Goal: Information Seeking & Learning: Learn about a topic

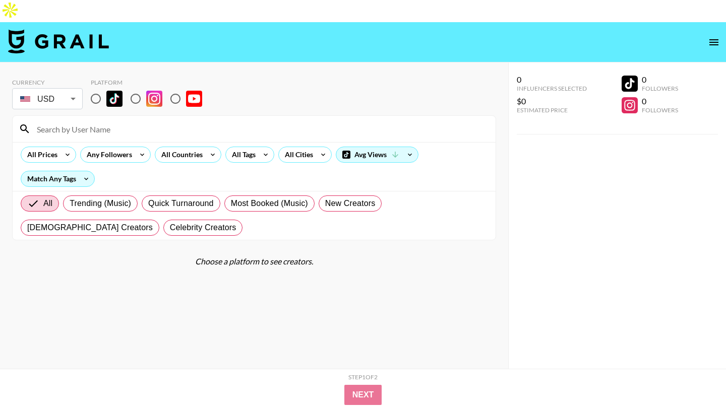
click at [75, 257] on div "Choose a platform to see creators." at bounding box center [254, 262] width 484 height 10
click at [137, 88] on input "radio" at bounding box center [135, 98] width 21 height 21
radio input "true"
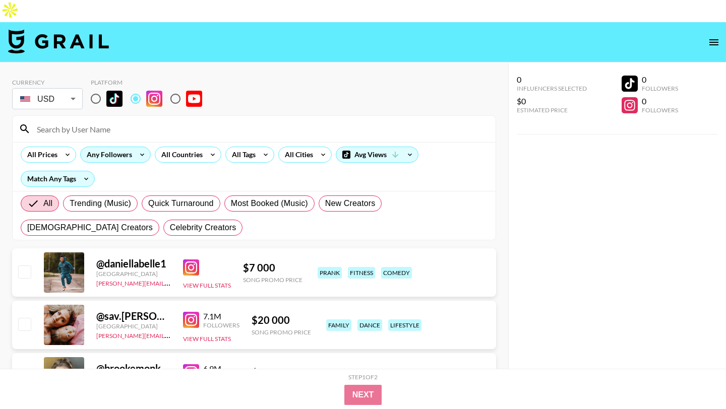
click at [132, 147] on div "Any Followers" at bounding box center [107, 154] width 53 height 15
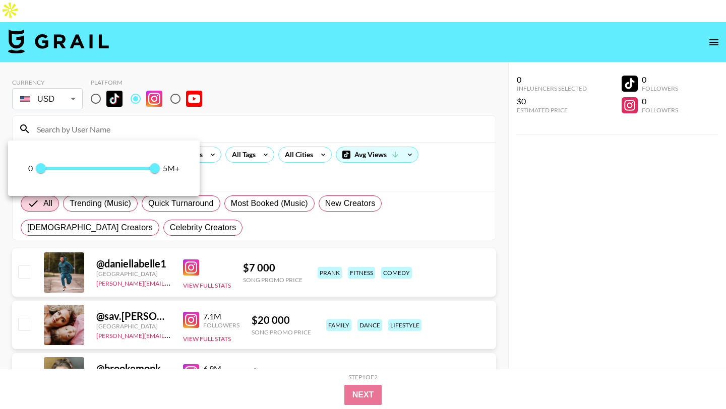
click at [206, 94] on div at bounding box center [363, 204] width 726 height 409
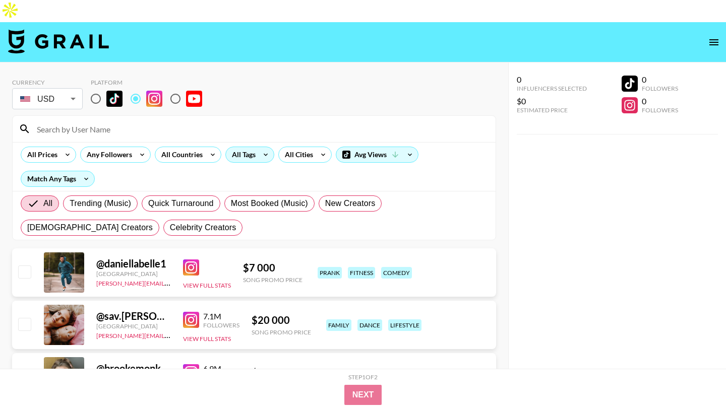
click at [248, 147] on div "All Tags" at bounding box center [242, 154] width 32 height 15
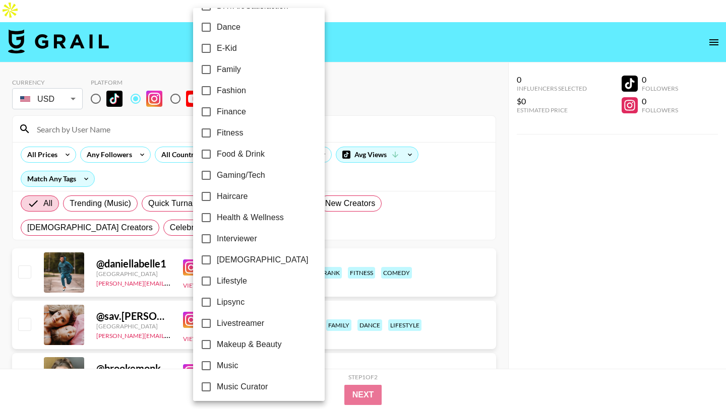
scroll to position [555, 0]
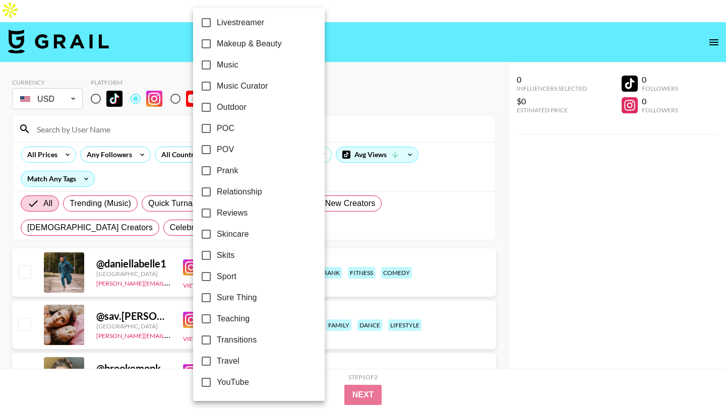
click at [251, 150] on label "POV" at bounding box center [252, 149] width 113 height 21
click at [217, 150] on input "POV" at bounding box center [206, 149] width 21 height 21
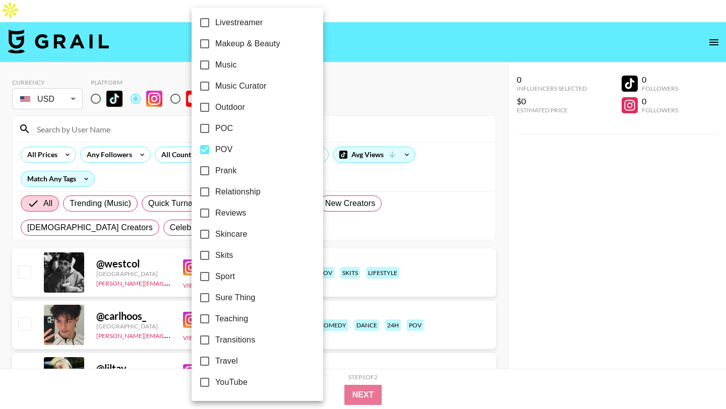
click at [251, 150] on label "POV" at bounding box center [250, 149] width 113 height 21
click at [215, 150] on input "POV" at bounding box center [204, 149] width 21 height 21
checkbox input "false"
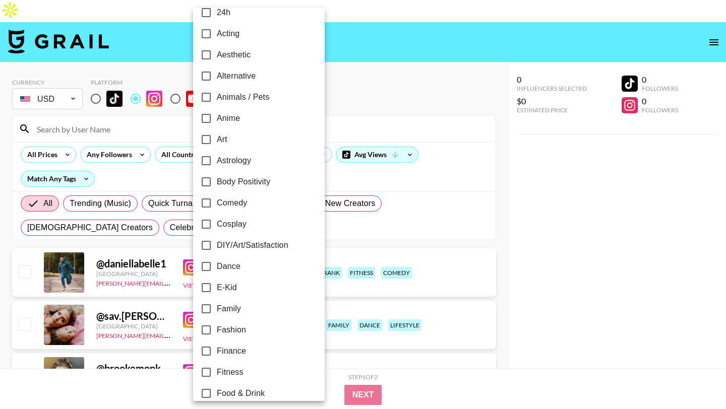
scroll to position [0, 0]
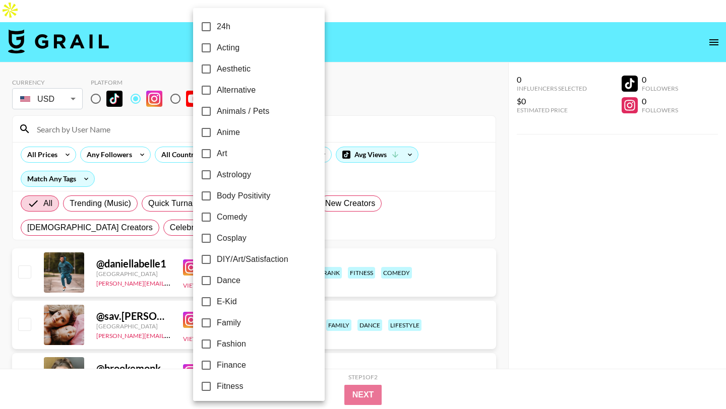
click at [240, 213] on span "Comedy" at bounding box center [232, 217] width 30 height 12
click at [217, 213] on input "Comedy" at bounding box center [206, 217] width 21 height 21
checkbox input "true"
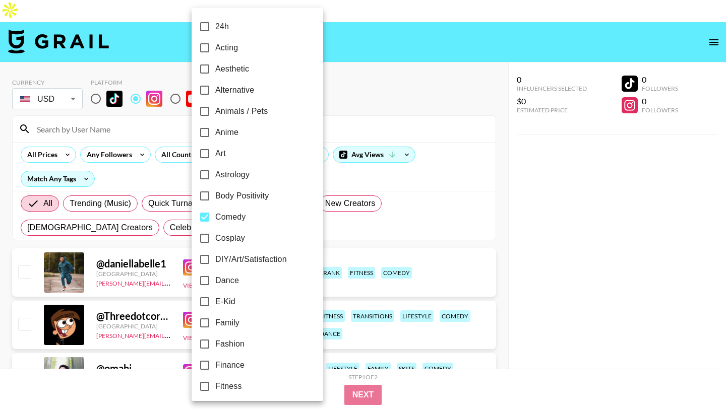
click at [391, 36] on div at bounding box center [363, 204] width 726 height 409
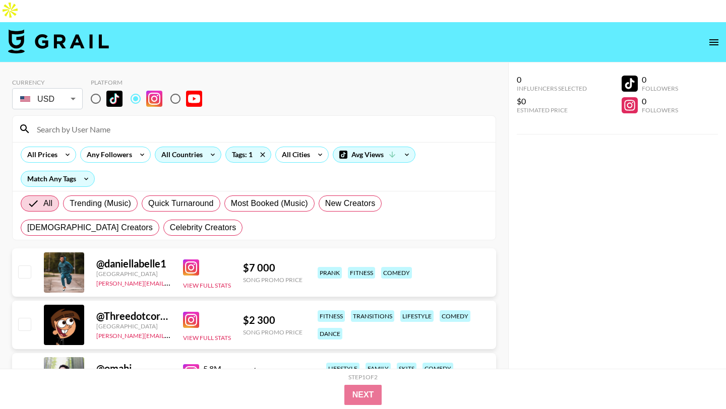
click at [190, 147] on div "All Countries" at bounding box center [179, 154] width 49 height 15
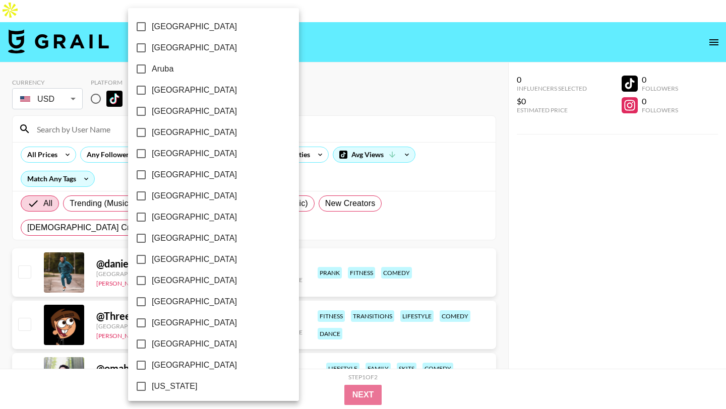
scroll to position [767, 0]
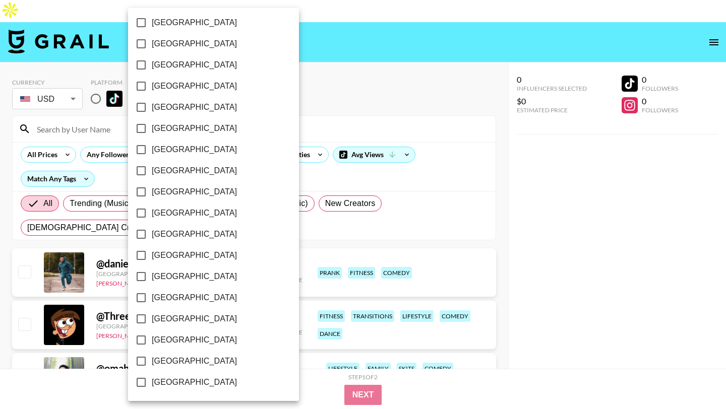
click at [181, 364] on span "[GEOGRAPHIC_DATA]" at bounding box center [194, 362] width 85 height 12
click at [152, 364] on input "[GEOGRAPHIC_DATA]" at bounding box center [141, 361] width 21 height 21
checkbox input "true"
click at [363, 14] on div at bounding box center [363, 204] width 726 height 409
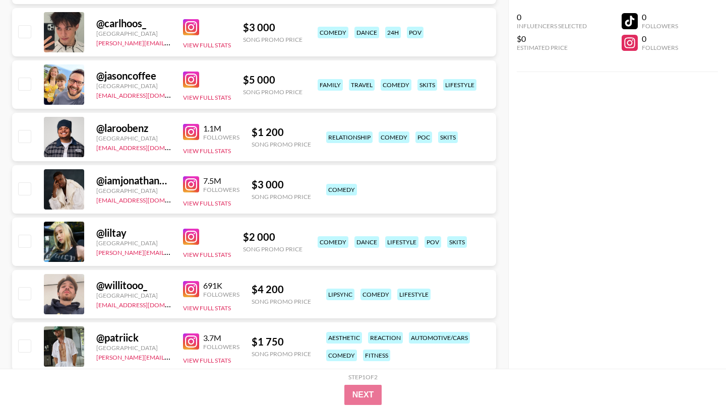
scroll to position [436, 0]
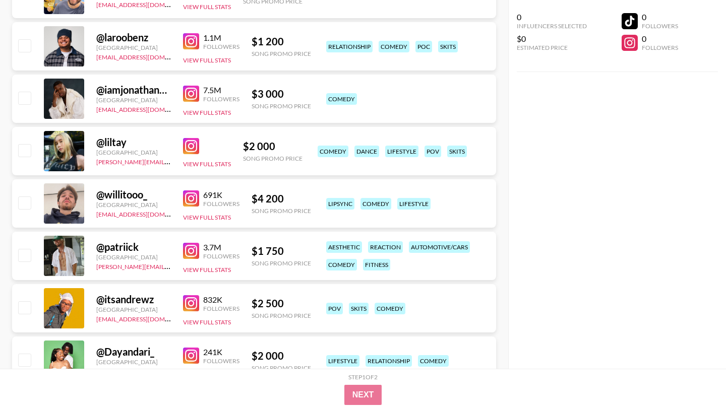
click at [193, 138] on img at bounding box center [191, 146] width 16 height 16
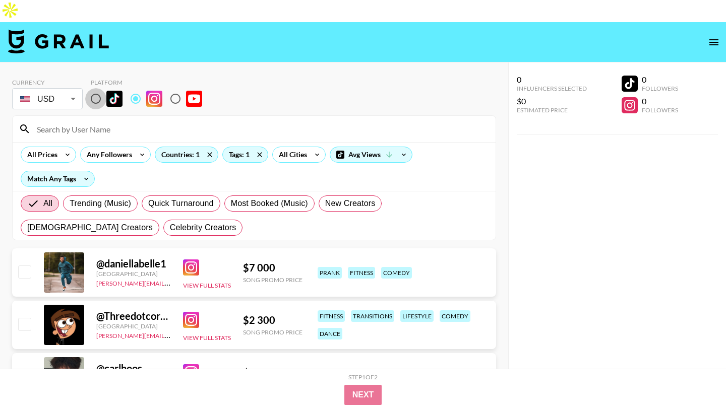
click at [98, 88] on input "radio" at bounding box center [95, 98] width 21 height 21
radio input "true"
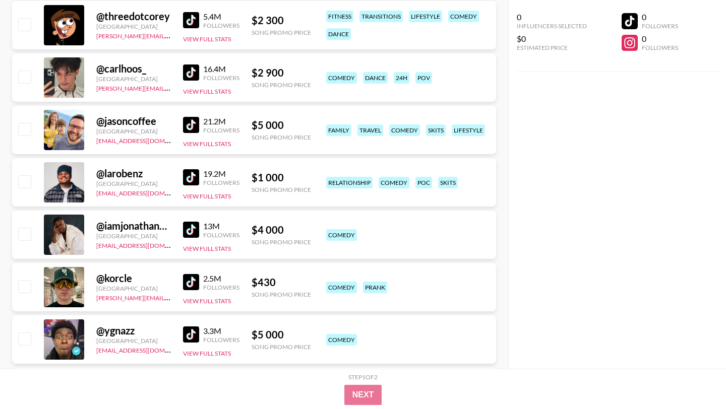
scroll to position [317, 0]
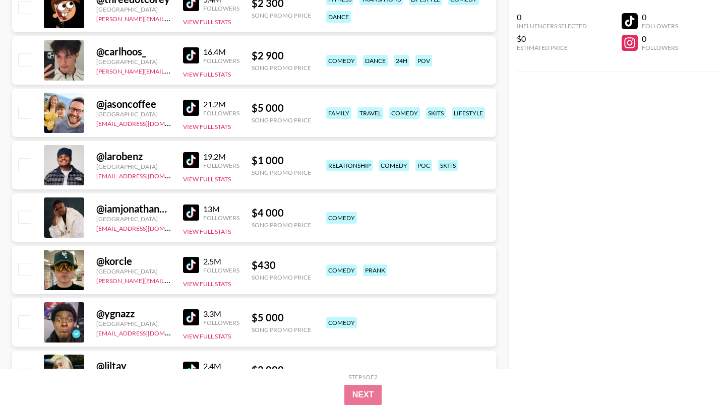
click at [185, 257] on img at bounding box center [191, 265] width 16 height 16
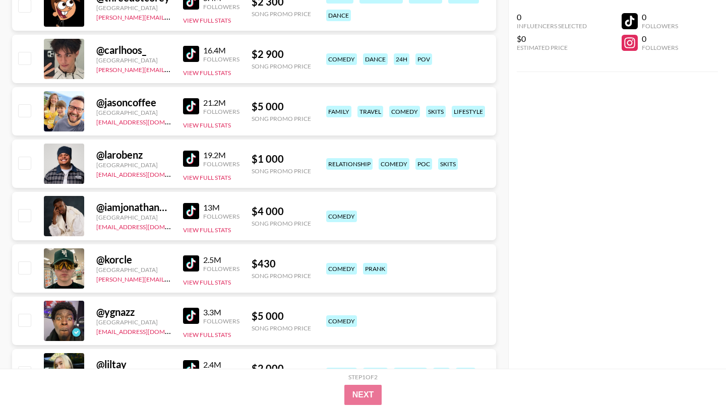
scroll to position [596, 0]
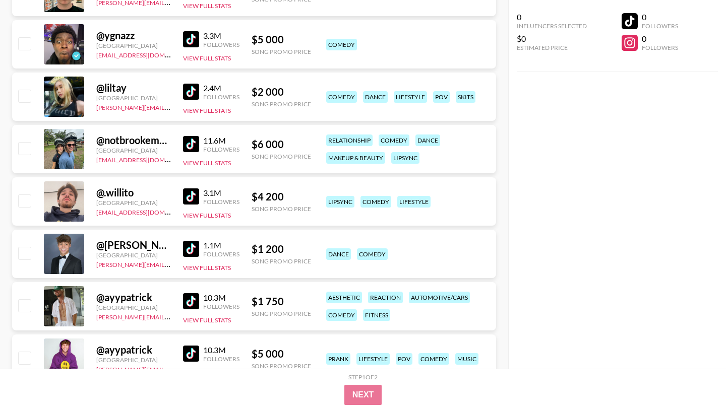
click at [189, 84] on img at bounding box center [191, 92] width 16 height 16
